Goal: Task Accomplishment & Management: Use online tool/utility

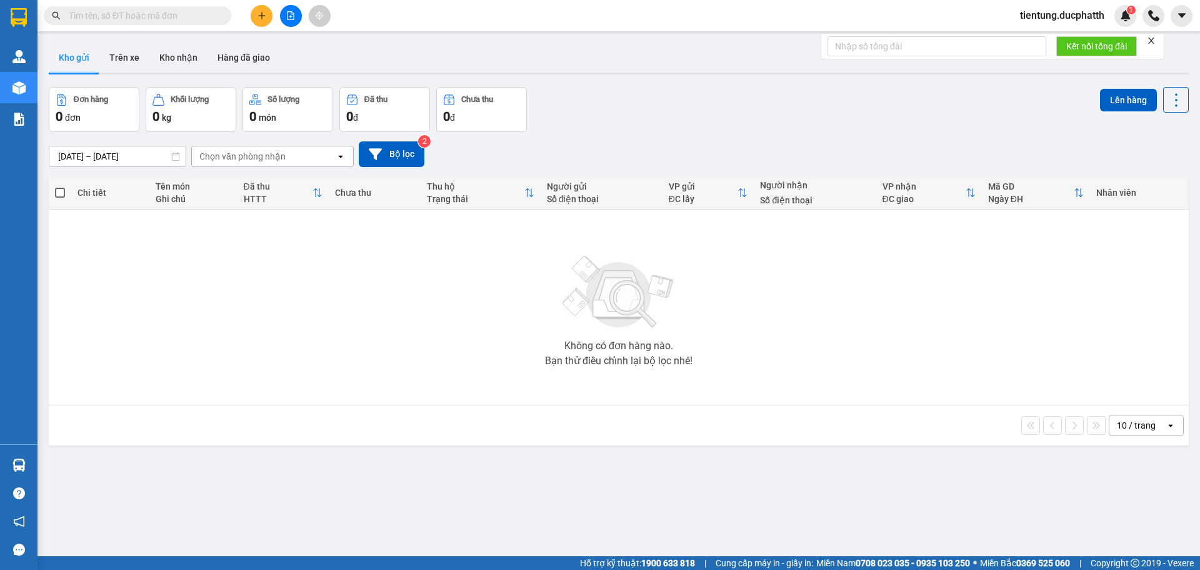
click at [1080, 19] on span "tientung.ducphatth" at bounding box center [1062, 16] width 104 height 16
click at [1053, 41] on span "Đăng xuất" at bounding box center [1067, 39] width 80 height 14
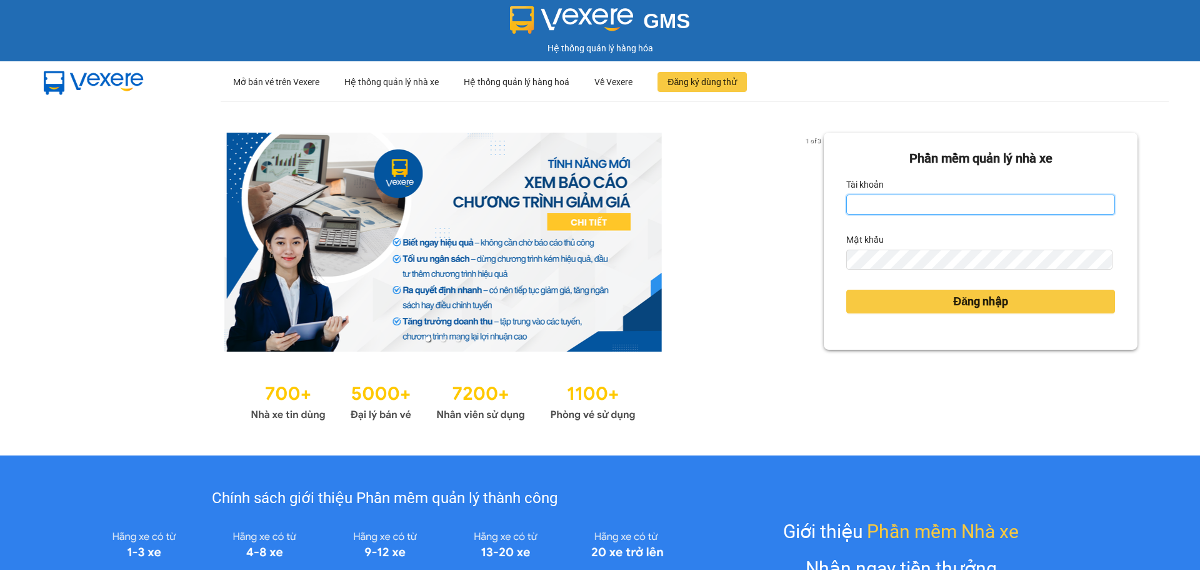
click at [867, 194] on input "Tài khoản" at bounding box center [981, 204] width 269 height 20
type input "ntdung.ducphatth"
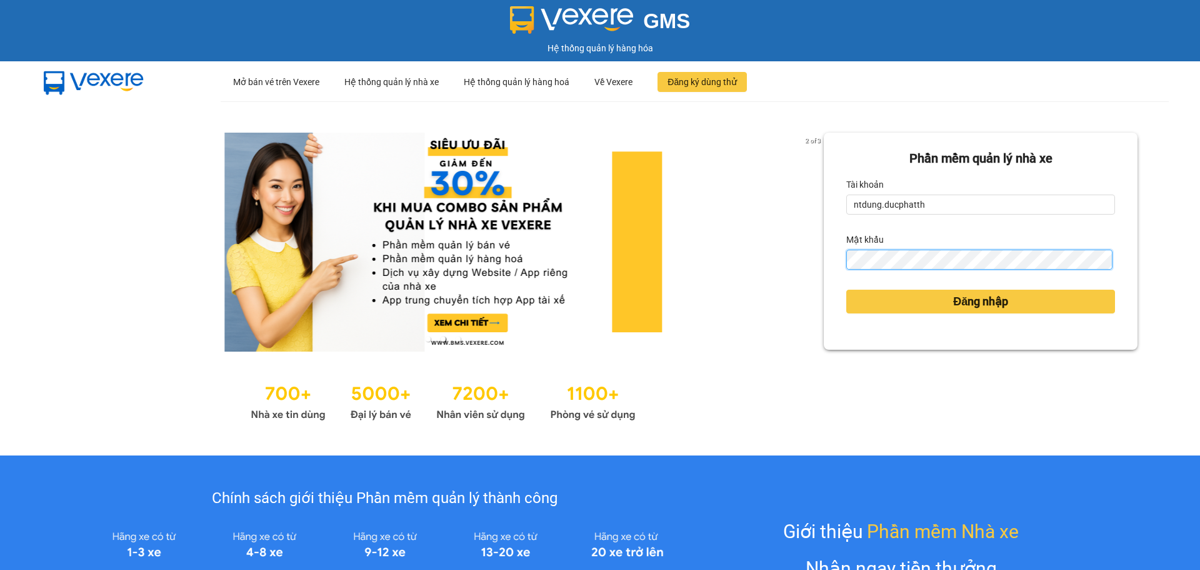
click at [847, 289] on button "Đăng nhập" at bounding box center [981, 301] width 269 height 24
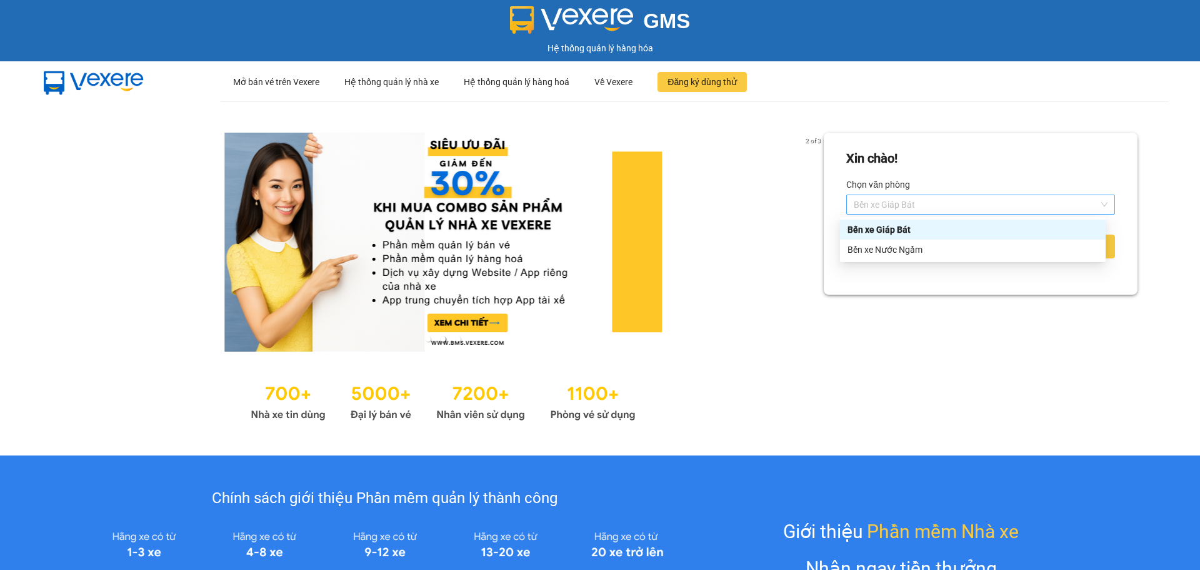
click at [886, 208] on span "Bến xe Giáp Bát" at bounding box center [981, 204] width 254 height 19
click at [892, 244] on div "Bến xe Nước Ngầm" at bounding box center [973, 250] width 251 height 14
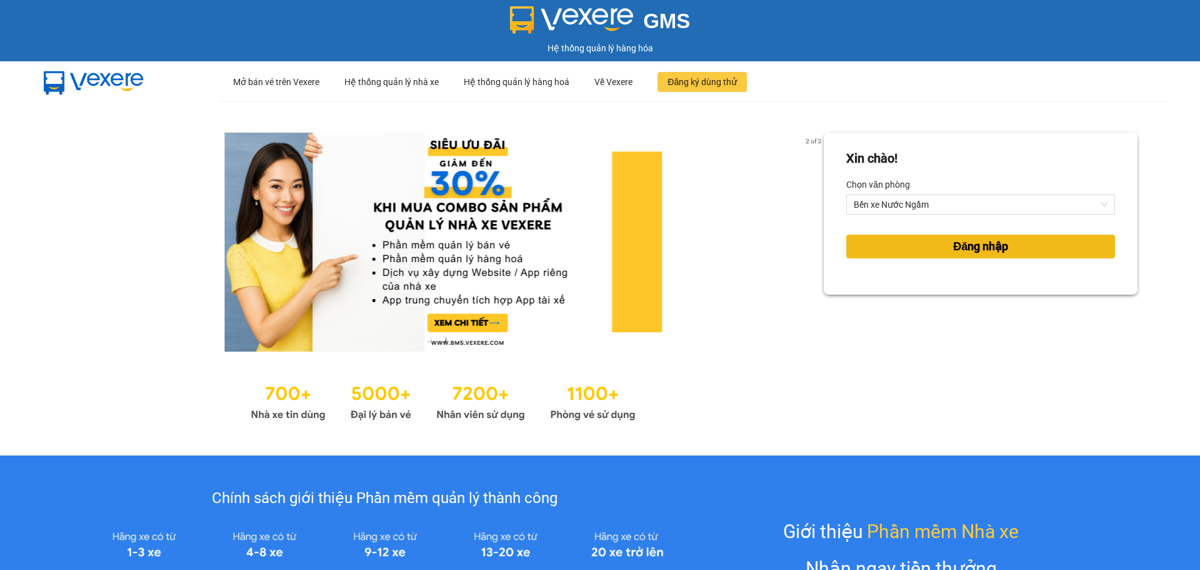
click at [892, 244] on button "Đăng nhập" at bounding box center [981, 246] width 269 height 24
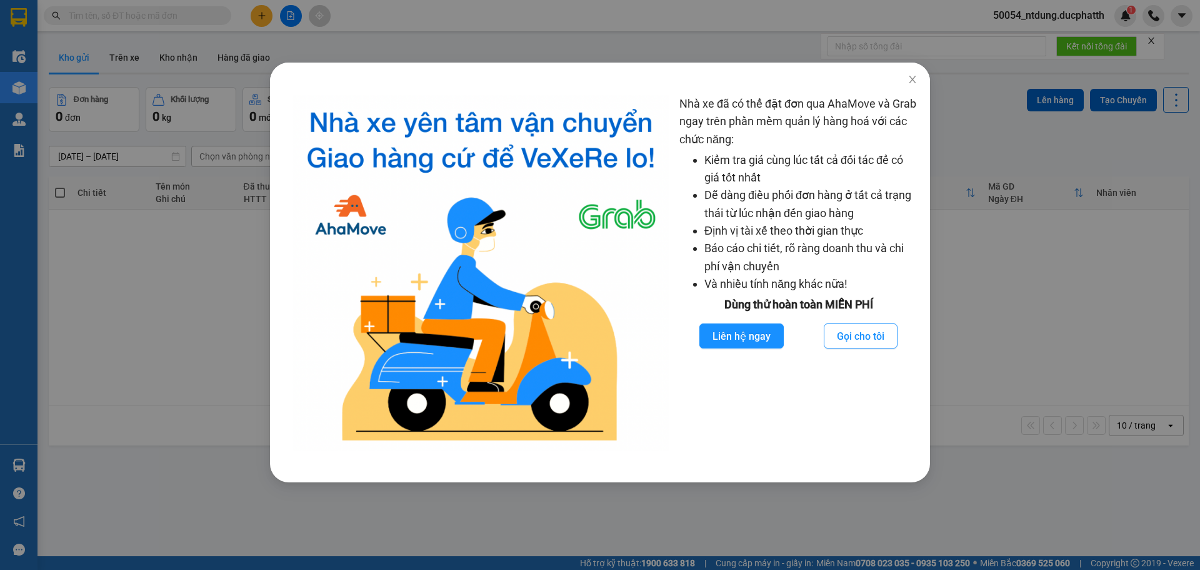
click at [103, 241] on div "Nhà xe đã có thể đặt đơn qua AhaMove và Grab ngay trên phần mềm quản lý hàng ho…" at bounding box center [600, 285] width 1200 height 570
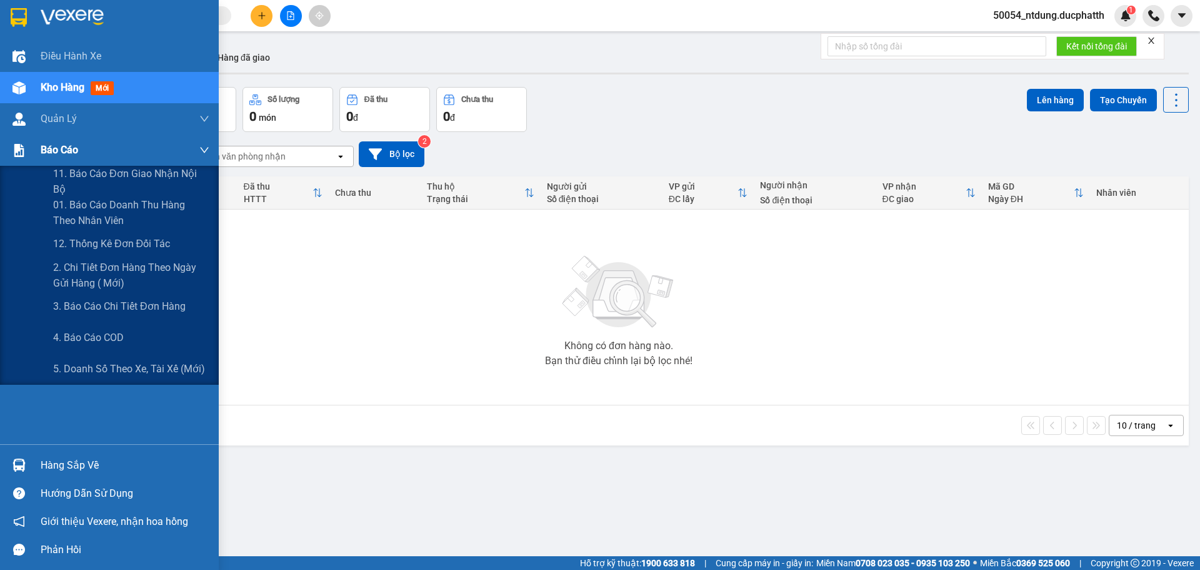
click at [14, 149] on img at bounding box center [19, 150] width 13 height 13
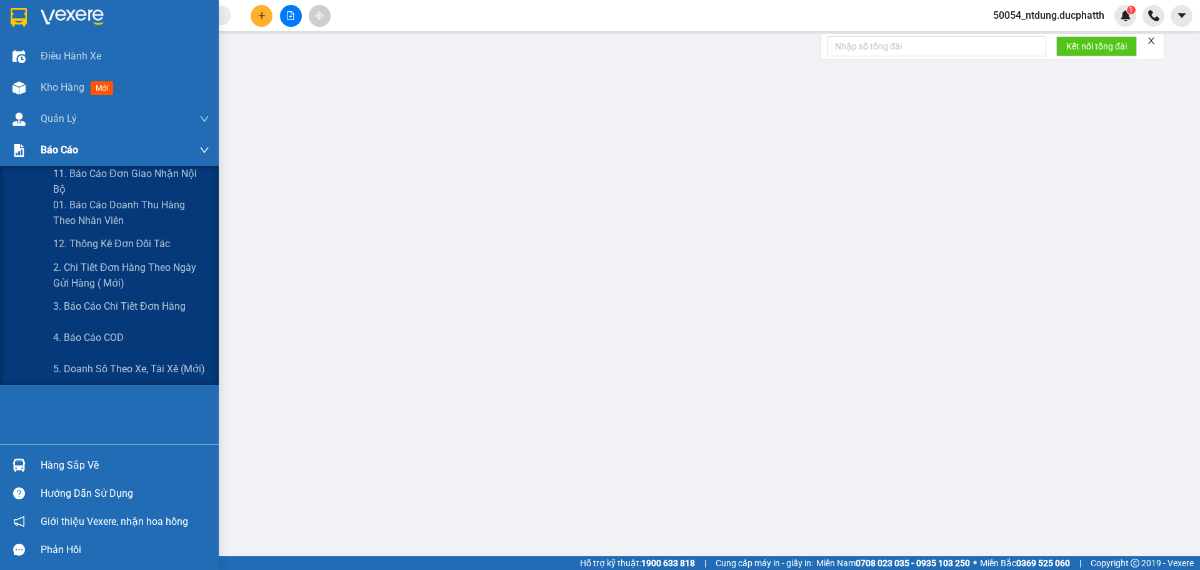
click at [11, 146] on div at bounding box center [19, 150] width 22 height 22
click at [66, 204] on span "01. Báo cáo doanh thu hàng theo nhân viên" at bounding box center [131, 212] width 156 height 31
